Goal: Find specific page/section: Find specific page/section

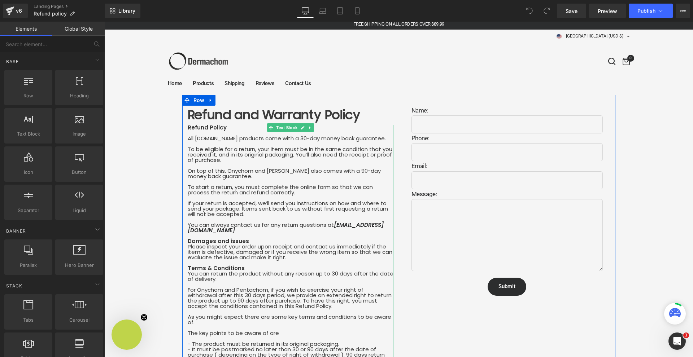
scroll to position [4, 0]
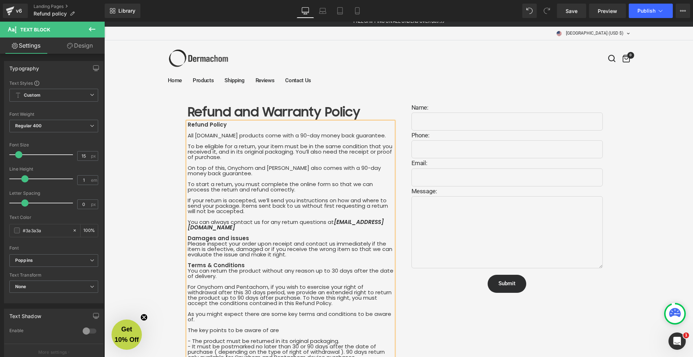
scroll to position [7, 0]
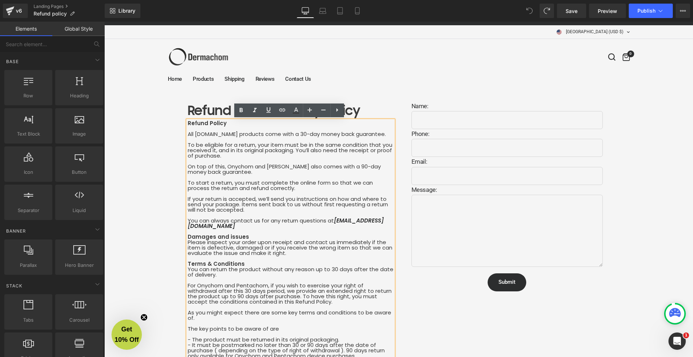
click at [385, 62] on div "Home Products Shipping Reviews Contact Us United States (USD $) Afghanistan (AF…" at bounding box center [399, 65] width 462 height 52
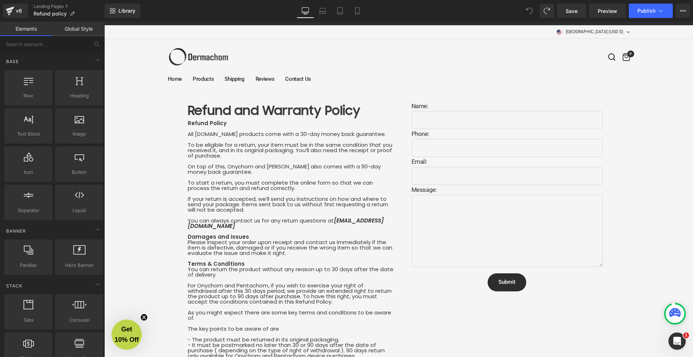
click at [525, 12] on span at bounding box center [529, 11] width 14 height 14
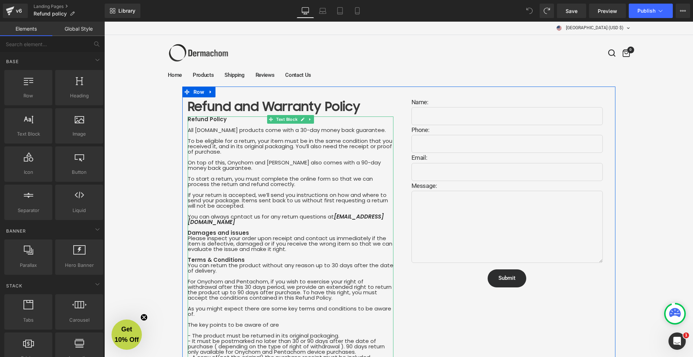
scroll to position [20, 0]
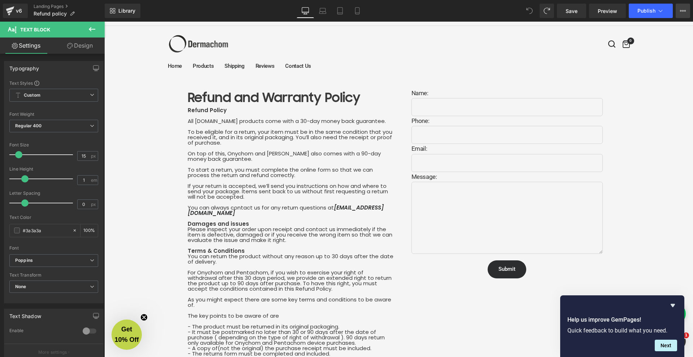
click at [678, 10] on button "View Live Page View with current Template Save Template to Library Schedule Pub…" at bounding box center [683, 11] width 14 height 14
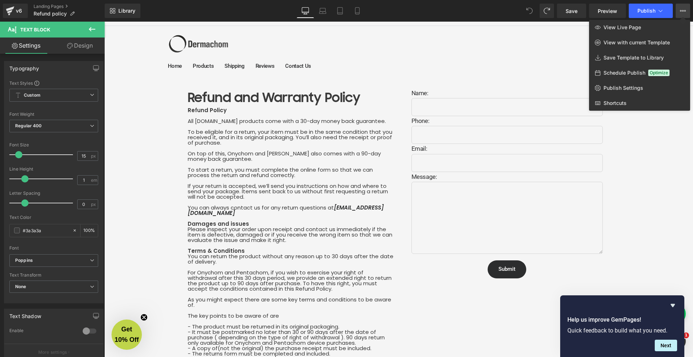
click at [396, 21] on div "Library Desktop Desktop Laptop Tablet Mobile Save Preview Publish Scheduled Vie…" at bounding box center [399, 11] width 588 height 22
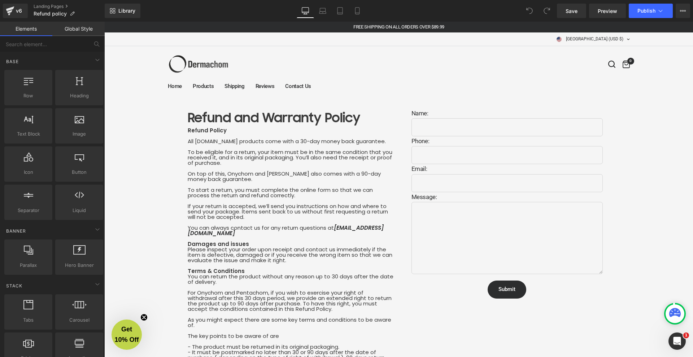
click at [295, 86] on link "Contact Us" at bounding box center [298, 86] width 26 height 9
click at [175, 87] on link "Home" at bounding box center [175, 86] width 14 height 9
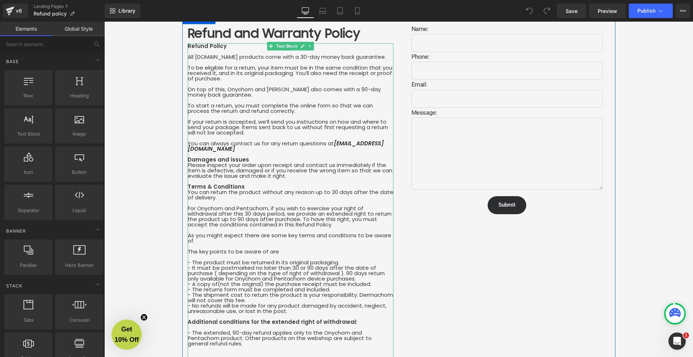
scroll to position [83, 0]
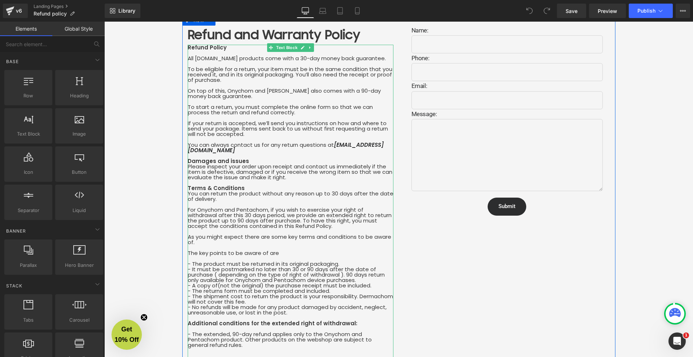
click at [270, 147] on div "Refund Policy All [DOMAIN_NAME] products come with a 30-day money back guarante…" at bounding box center [291, 313] width 206 height 536
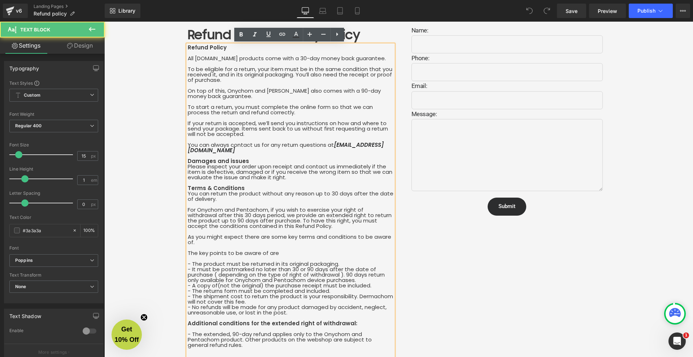
click at [266, 148] on div "Refund Policy All [DOMAIN_NAME] products come with a 30-day money back guarante…" at bounding box center [291, 315] width 206 height 541
click at [267, 149] on div "Refund Policy All [DOMAIN_NAME] products come with a 30-day money back guarante…" at bounding box center [291, 315] width 206 height 541
click at [251, 163] on div "Refund Policy All [DOMAIN_NAME] products come with a 30-day money back guarante…" at bounding box center [291, 315] width 206 height 541
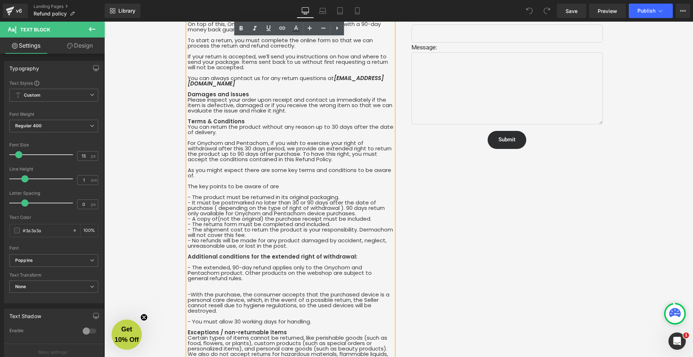
scroll to position [172, 0]
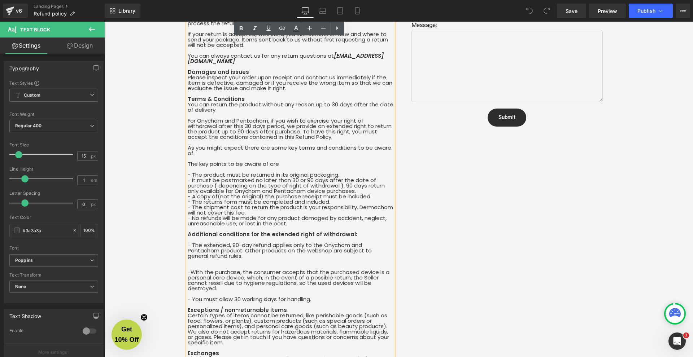
click at [345, 136] on div "Refund Policy All [DOMAIN_NAME] products come with a 30-day money back guarante…" at bounding box center [291, 226] width 206 height 541
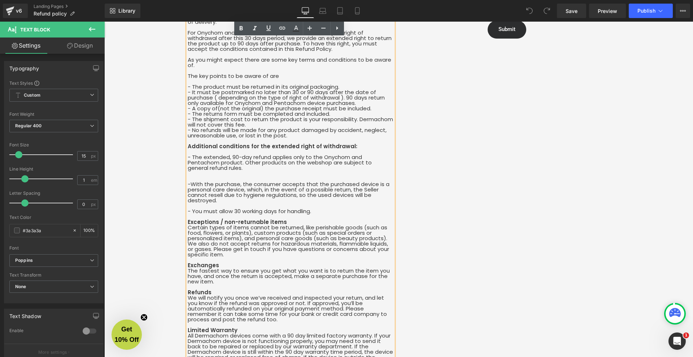
scroll to position [368, 0]
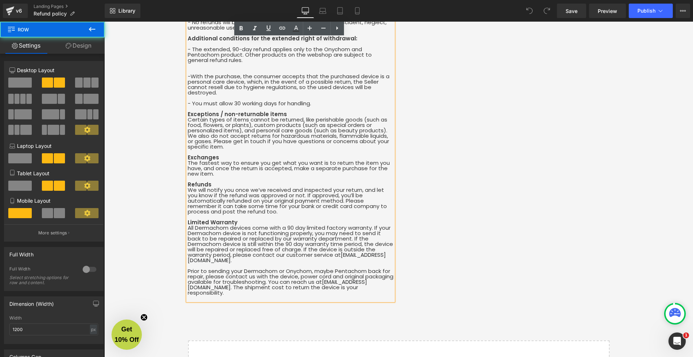
click at [463, 88] on div "Refund and Warranty Policy Heading Refund Policy All [DOMAIN_NAME] products com…" at bounding box center [398, 17] width 433 height 575
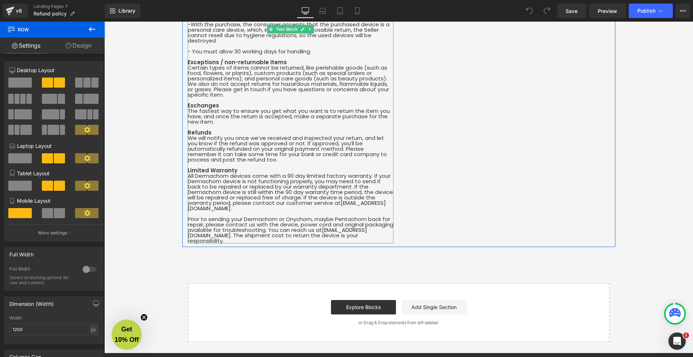
scroll to position [0, 0]
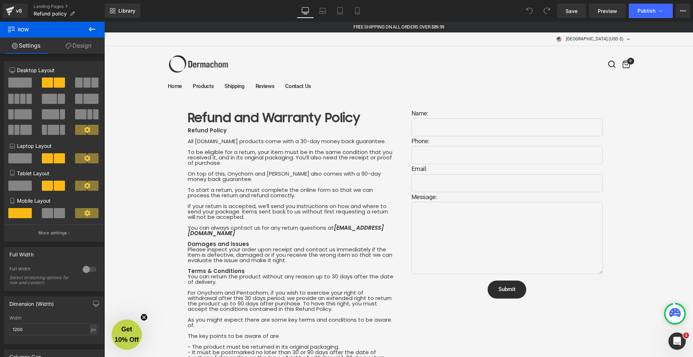
click at [530, 13] on icon at bounding box center [529, 11] width 6 height 6
click at [92, 29] on icon at bounding box center [92, 29] width 6 height 4
